Goal: Information Seeking & Learning: Check status

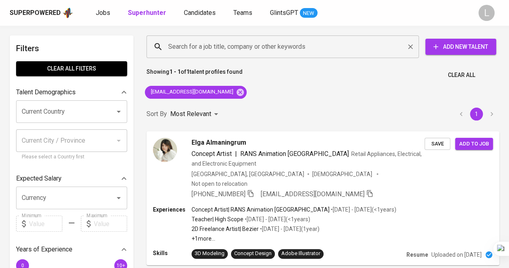
click at [196, 49] on input "Search for a job title, company or other keywords" at bounding box center [284, 46] width 237 height 15
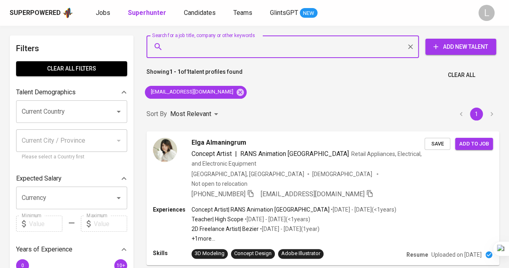
paste input "[EMAIL_ADDRESS][DOMAIN_NAME]"
type input "[EMAIL_ADDRESS][DOMAIN_NAME]"
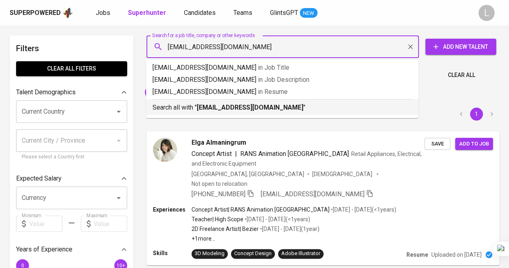
click at [217, 103] on p "Search all with " [EMAIL_ADDRESS][DOMAIN_NAME] "" at bounding box center [283, 108] width 260 height 10
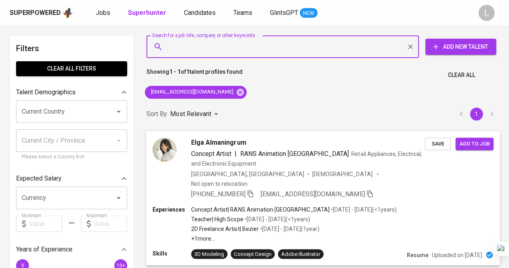
click at [224, 144] on span "Elga Almaningrum" at bounding box center [218, 142] width 55 height 10
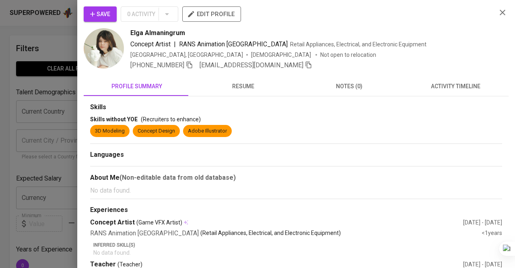
click at [237, 93] on button "resume" at bounding box center [243, 85] width 106 height 19
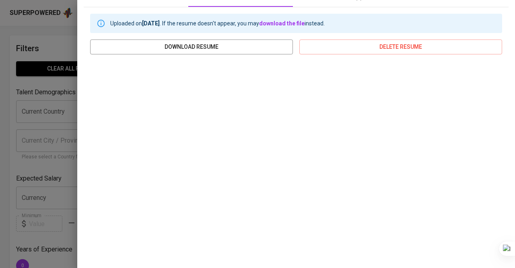
scroll to position [135, 0]
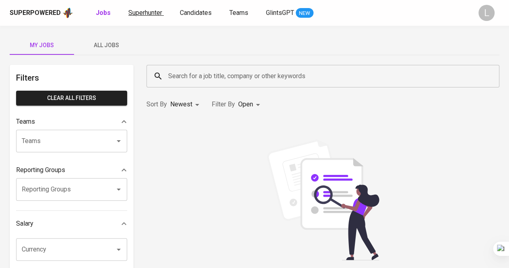
click at [154, 13] on span "Superhunter" at bounding box center [145, 13] width 34 height 8
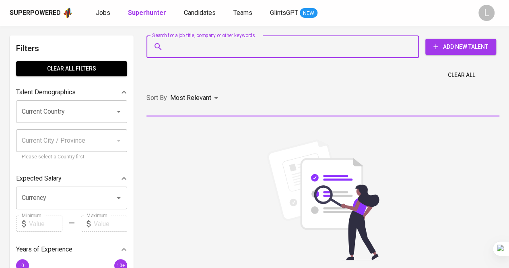
paste input "arya74@live.com"
type input "arya74@live.com"
click at [206, 48] on input "arya74@live.com" at bounding box center [284, 46] width 237 height 15
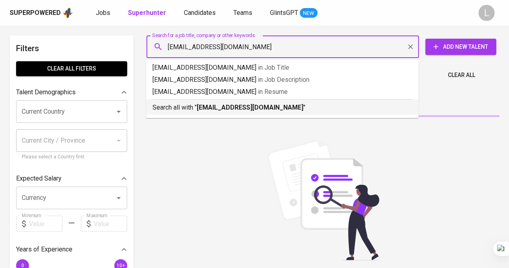
click at [221, 111] on b "arya74@live.com" at bounding box center [250, 107] width 107 height 8
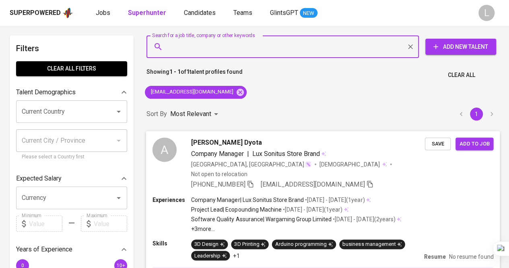
click at [252, 180] on icon "button" at bounding box center [251, 183] width 6 height 7
